Goal: Task Accomplishment & Management: Manage account settings

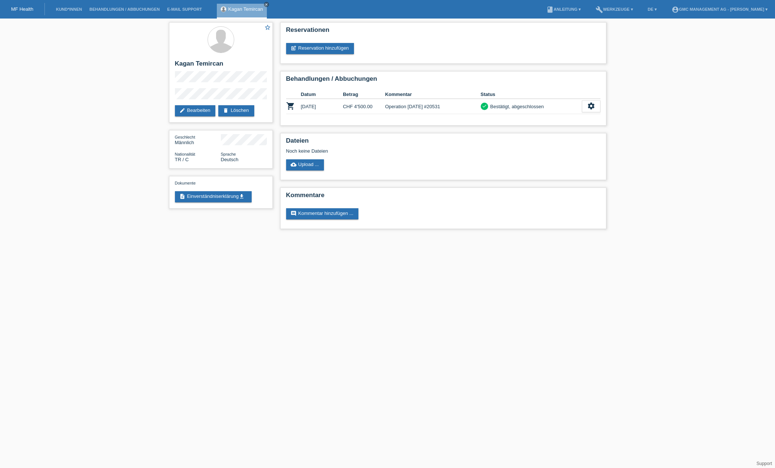
click at [65, 72] on div "star_border Kagan Temircan edit Bearbeiten delete Löschen Geschlecht Männlich N…" at bounding box center [387, 128] width 775 height 218
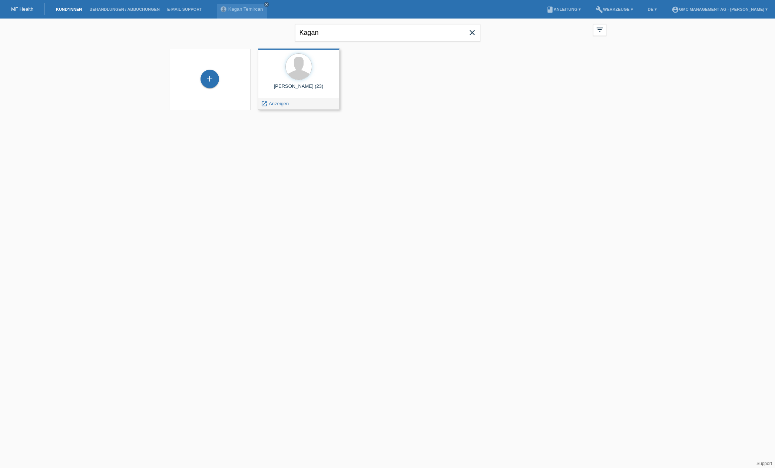
click at [320, 80] on div at bounding box center [299, 67] width 70 height 28
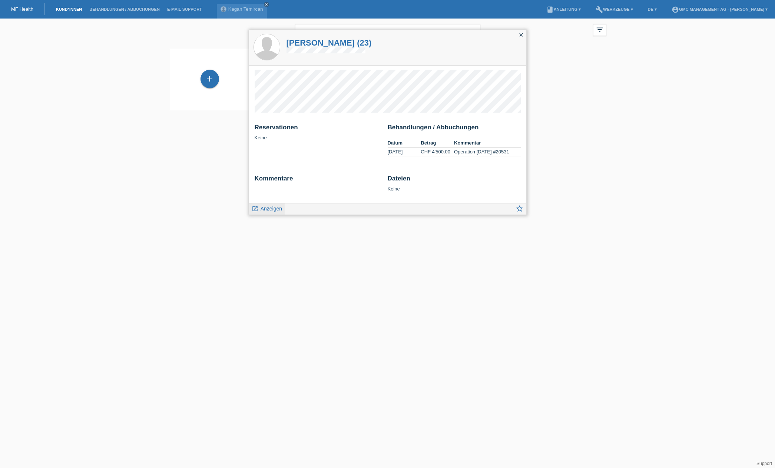
click at [275, 206] on span "Anzeigen" at bounding box center [272, 209] width 22 height 6
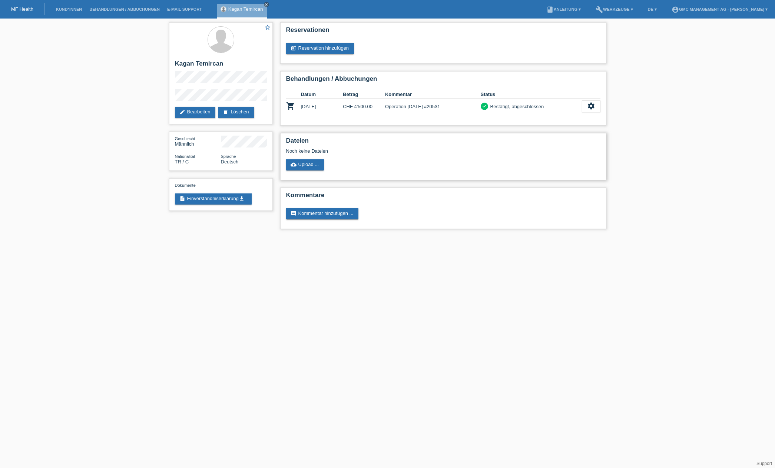
click at [414, 157] on div "Dateien Noch keine Dateien cloud_upload Upload ..." at bounding box center [443, 156] width 326 height 47
click at [319, 165] on link "cloud_upload Upload ..." at bounding box center [305, 164] width 38 height 11
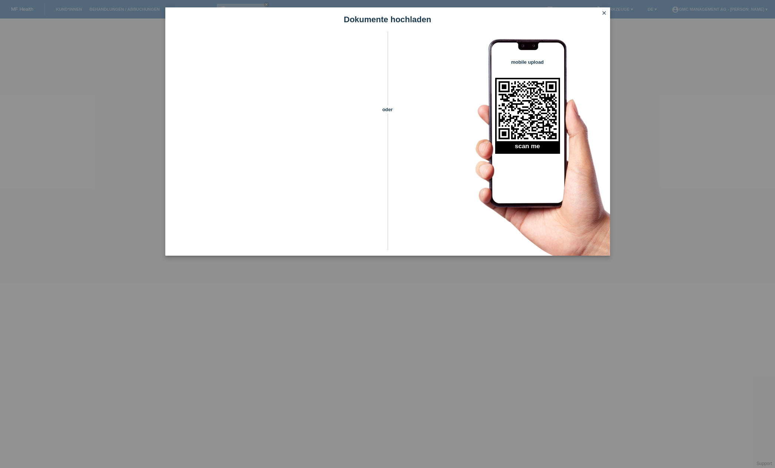
click at [605, 14] on icon "close" at bounding box center [605, 13] width 6 height 6
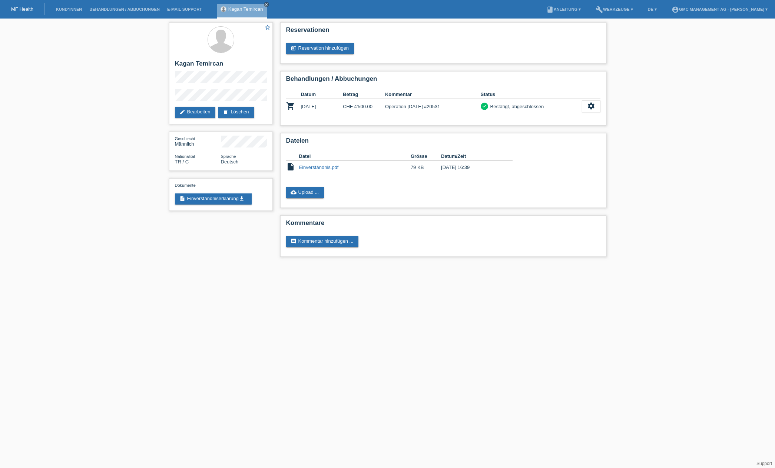
click at [661, 46] on div "star_border Kagan Temircan edit Bearbeiten delete Löschen Geschlecht Männlich N…" at bounding box center [387, 142] width 775 height 246
